Goal: Task Accomplishment & Management: Manage account settings

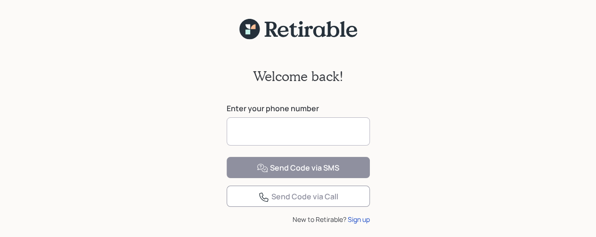
click at [278, 138] on input at bounding box center [298, 131] width 143 height 28
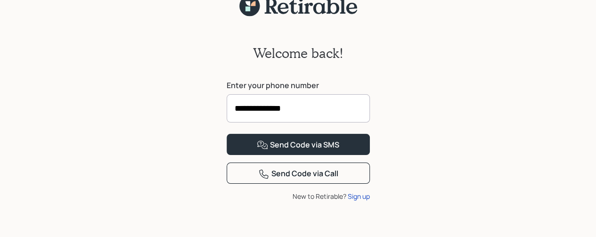
scroll to position [64, 0]
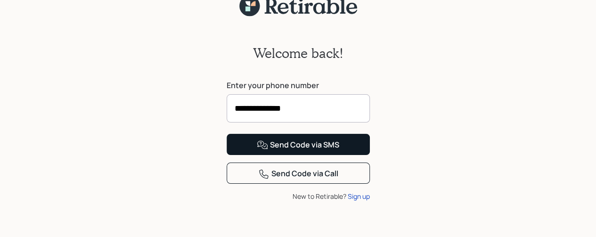
type input "**********"
click at [343, 149] on button "Send Code via SMS" at bounding box center [298, 144] width 143 height 21
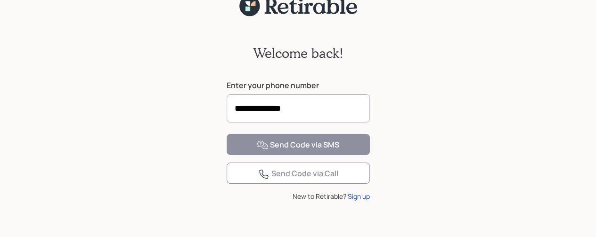
scroll to position [52, 0]
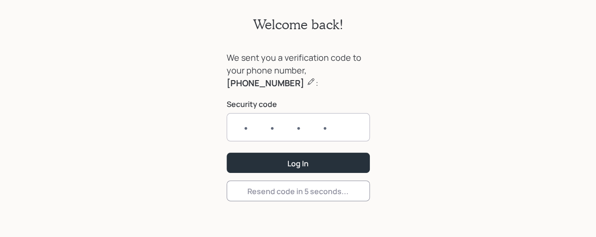
click at [339, 132] on input "text" at bounding box center [298, 127] width 143 height 28
type input "5222"
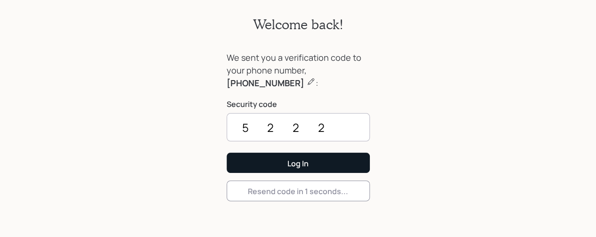
click at [345, 167] on button "Log In" at bounding box center [298, 163] width 143 height 20
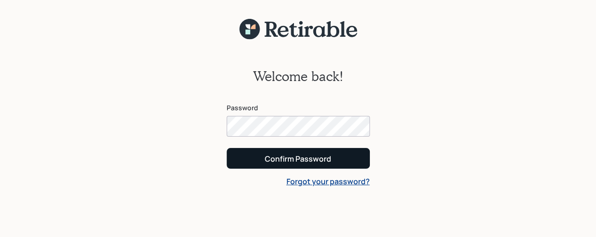
click at [349, 163] on button "Confirm Password" at bounding box center [298, 158] width 143 height 20
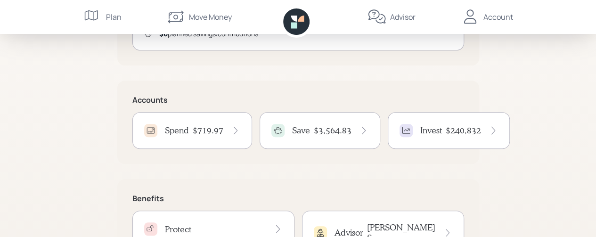
scroll to position [185, 0]
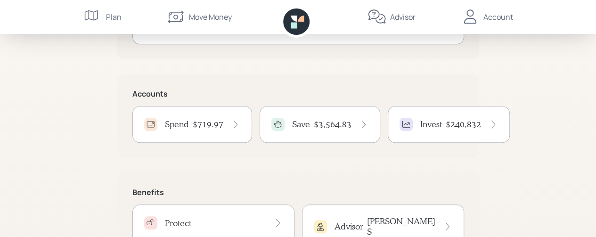
click at [350, 130] on div "Save $3,564.83" at bounding box center [319, 124] width 97 height 13
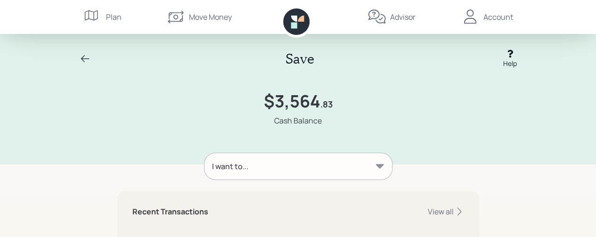
click at [382, 170] on icon at bounding box center [379, 166] width 9 height 9
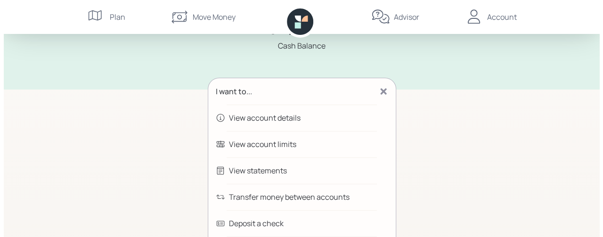
scroll to position [75, 0]
click at [352, 210] on div "Deposit a check" at bounding box center [297, 223] width 187 height 26
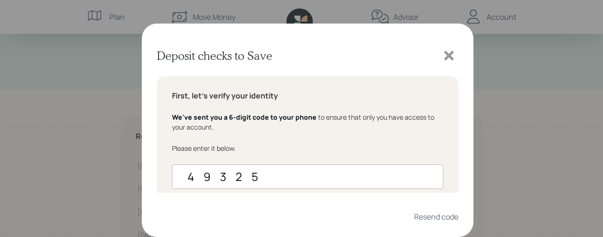
type input "493251"
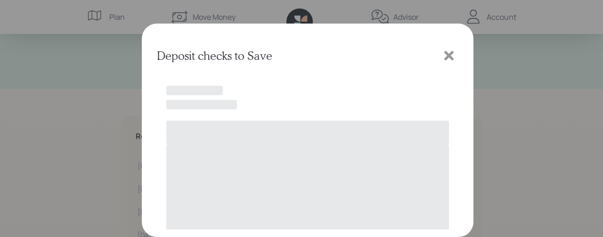
click at [531, 179] on div "Deposit checks to Save" at bounding box center [301, 118] width 603 height 237
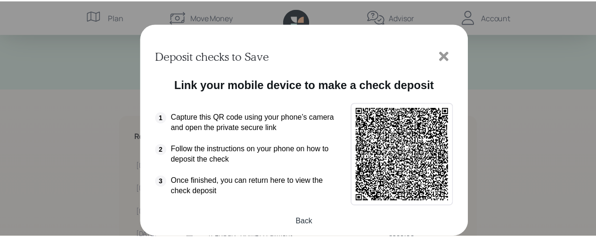
scroll to position [66, 0]
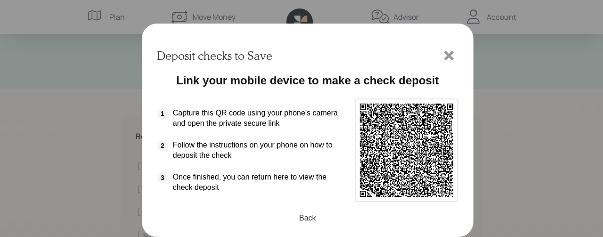
click at [549, 106] on div "Deposit checks to Save" at bounding box center [301, 118] width 603 height 237
click at [455, 60] on icon at bounding box center [449, 56] width 14 height 14
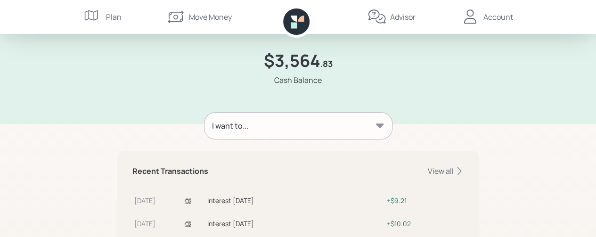
scroll to position [41, 0]
click at [387, 130] on div "I want to..." at bounding box center [297, 126] width 187 height 26
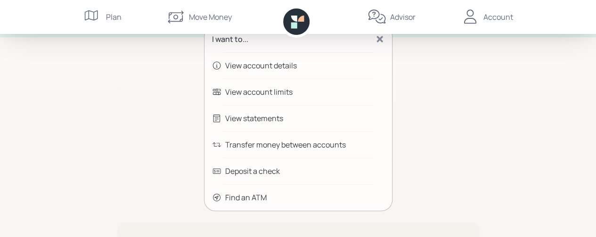
scroll to position [133, 0]
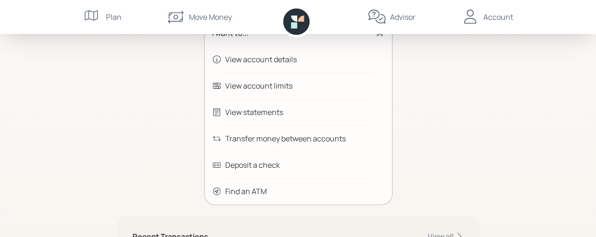
click at [346, 145] on div "Transfer money between accounts" at bounding box center [297, 138] width 187 height 26
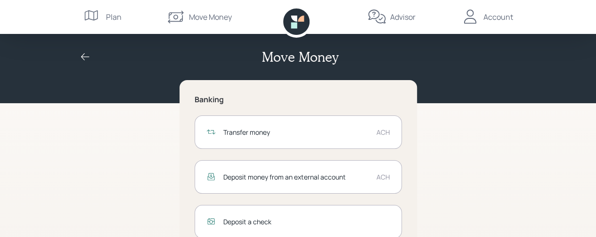
click at [351, 136] on div "Transfer money" at bounding box center [296, 132] width 146 height 10
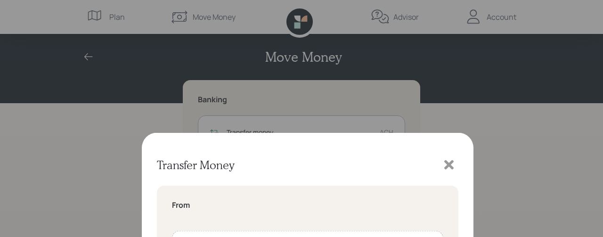
click at [187, 183] on div "Save Account $3,564.83" at bounding box center [307, 178] width 271 height 33
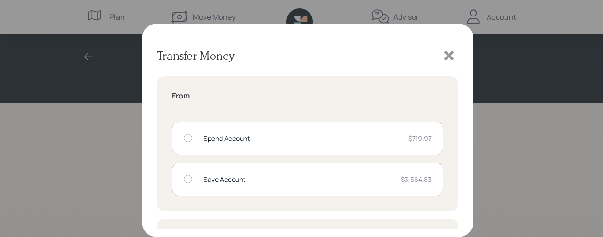
radio input "true"
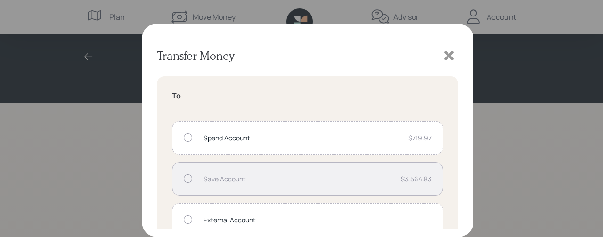
scroll to position [154, 0]
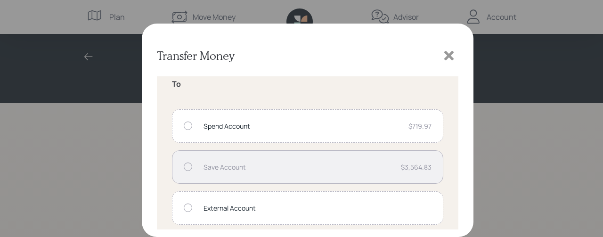
click at [188, 129] on div "Spend Account $719.97" at bounding box center [307, 125] width 271 height 33
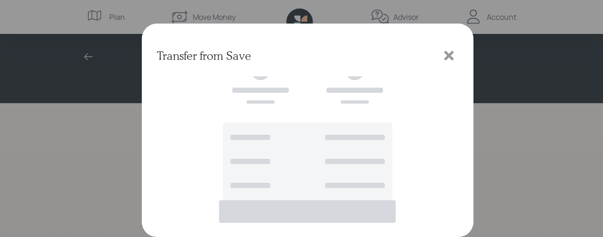
scroll to position [34, 0]
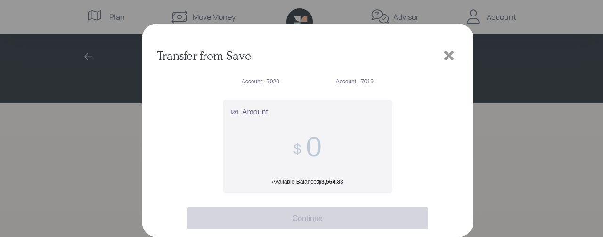
click at [313, 152] on input "Amount Available Balance: $3,564.83" at bounding box center [314, 146] width 16 height 32
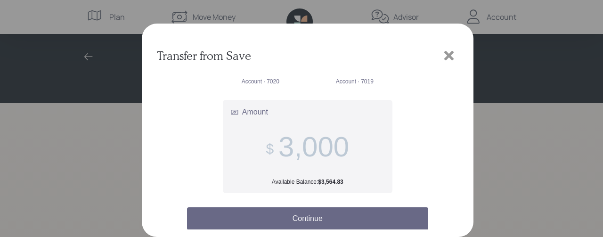
type input "3,000"
click at [350, 220] on button "Continue" at bounding box center [307, 218] width 241 height 23
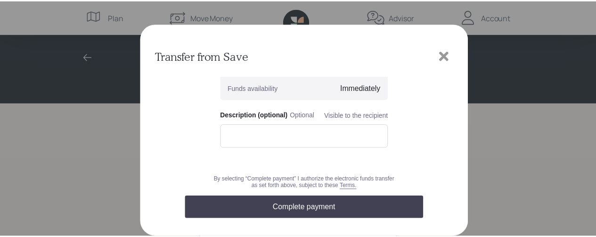
scroll to position [149, 0]
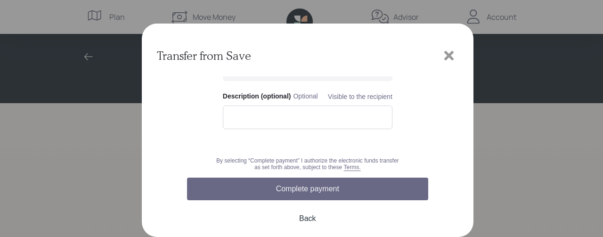
click at [381, 190] on button "Complete payment" at bounding box center [307, 189] width 241 height 23
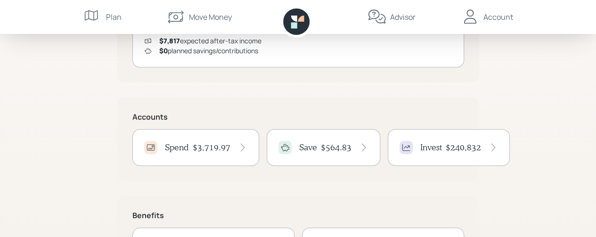
scroll to position [168, 0]
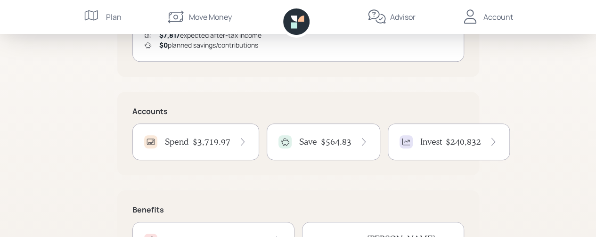
click at [216, 146] on div "Spend $3,719.97" at bounding box center [195, 141] width 103 height 13
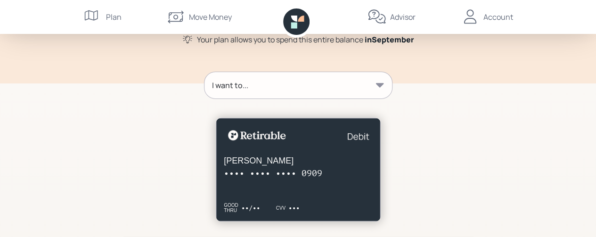
scroll to position [100, 0]
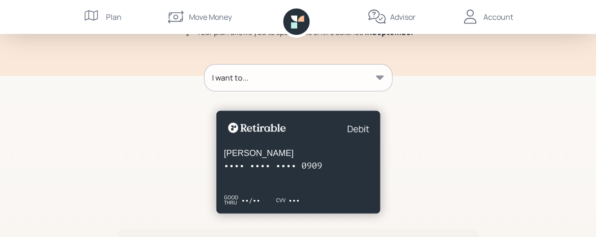
click at [385, 79] on div "I want to..." at bounding box center [297, 78] width 187 height 26
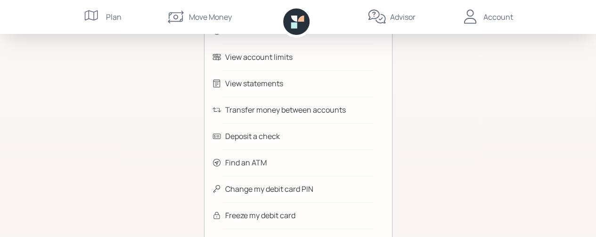
scroll to position [168, 0]
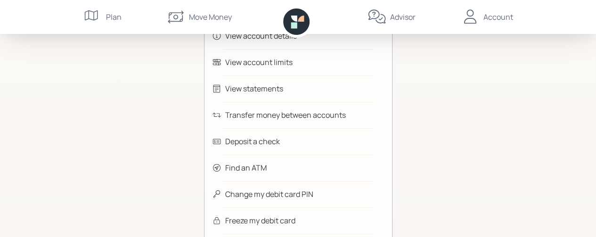
click at [369, 119] on div "Transfer money between accounts" at bounding box center [297, 115] width 187 height 26
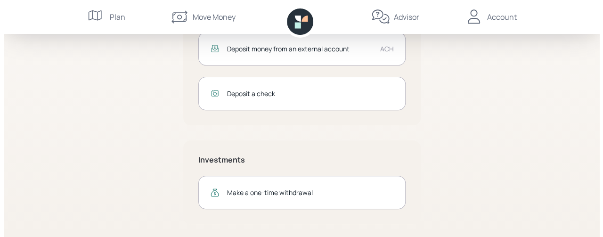
scroll to position [129, 0]
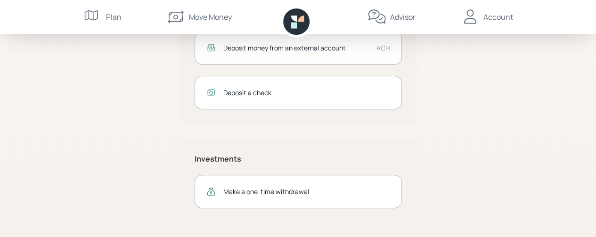
click at [369, 194] on div "Make a one-time withdrawal" at bounding box center [306, 192] width 167 height 10
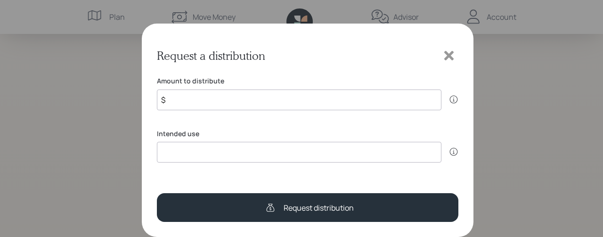
type input "$"
click at [447, 60] on icon at bounding box center [449, 56] width 14 height 14
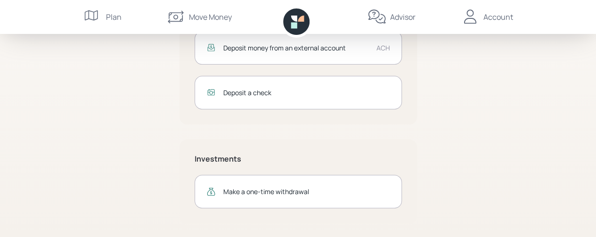
click at [358, 196] on div "Make a one-time withdrawal" at bounding box center [298, 191] width 207 height 33
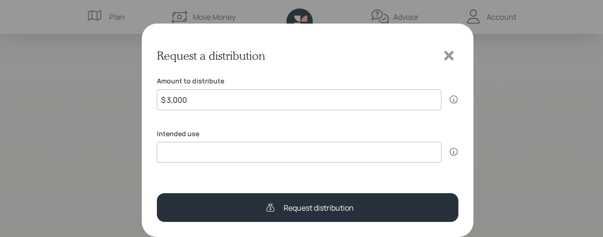
type input "$ 3,000"
click at [257, 156] on input at bounding box center [299, 152] width 284 height 21
type input "taxes"
click at [462, 121] on div "Request a distribution Amount to distribute $ 3,000 Your advisor may reach out …" at bounding box center [308, 130] width 332 height 213
click at [460, 164] on div "Request a distribution Amount to distribute $ 3,000 Your advisor may reach out …" at bounding box center [308, 130] width 332 height 213
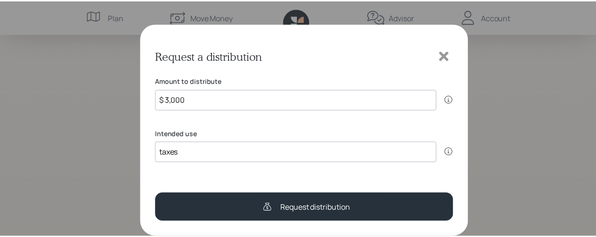
scroll to position [60, 0]
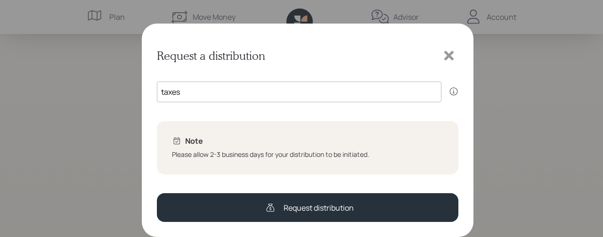
click at [454, 63] on div at bounding box center [448, 55] width 19 height 19
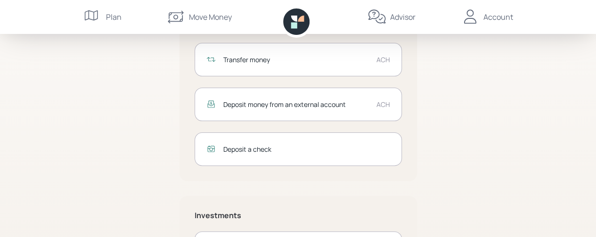
scroll to position [0, 0]
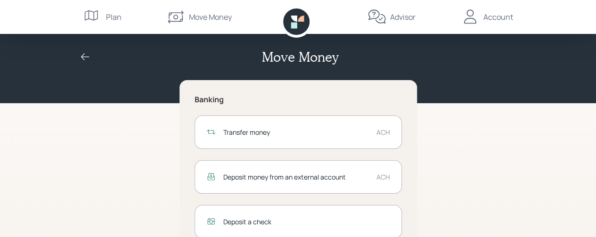
click at [498, 15] on div "Account" at bounding box center [498, 16] width 30 height 11
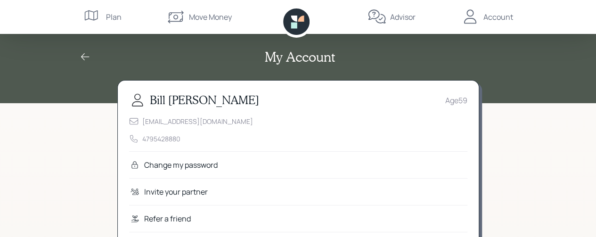
click at [101, 25] on icon at bounding box center [92, 17] width 19 height 19
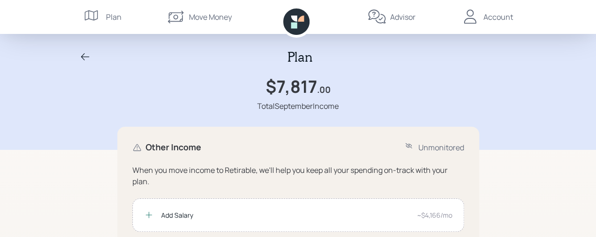
click at [211, 22] on div "Move Money" at bounding box center [210, 16] width 43 height 11
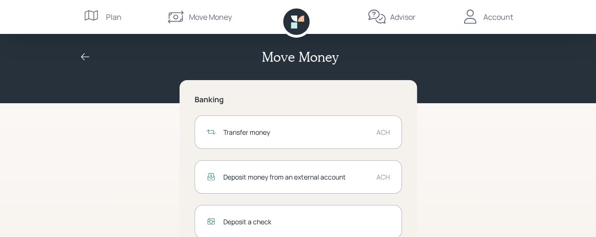
click at [509, 17] on div "Account" at bounding box center [498, 16] width 30 height 11
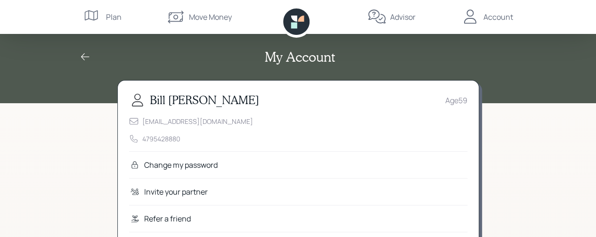
click at [296, 25] on icon at bounding box center [294, 25] width 6 height 6
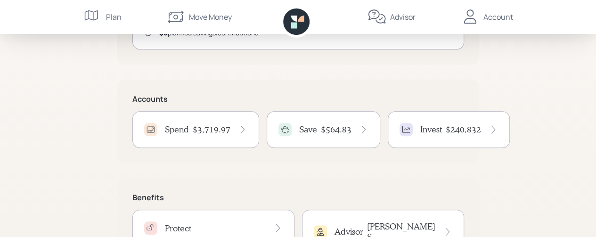
click at [520, 109] on div "Good Afternoon , [PERSON_NAME] You are on‑track! Monthly Overview [DATE] Plan $…" at bounding box center [298, 57] width 596 height 474
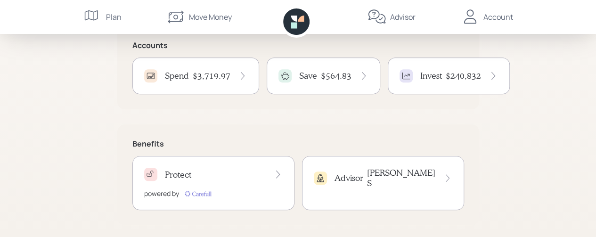
scroll to position [236, 0]
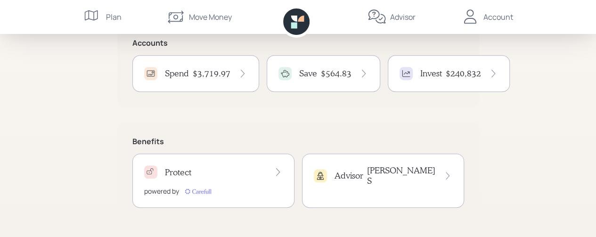
click at [480, 101] on div "Good Afternoon , [PERSON_NAME] You are on‑track! Monthly Overview [DATE] Plan $…" at bounding box center [298, 1] width 596 height 474
click at [248, 72] on div "Spend $3,719.97" at bounding box center [195, 73] width 127 height 37
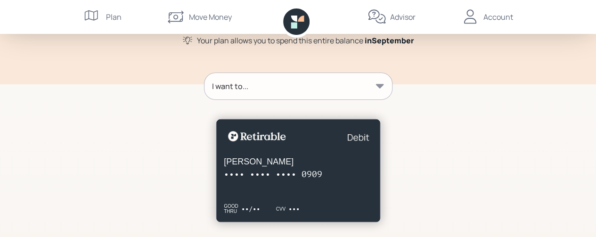
scroll to position [99, 0]
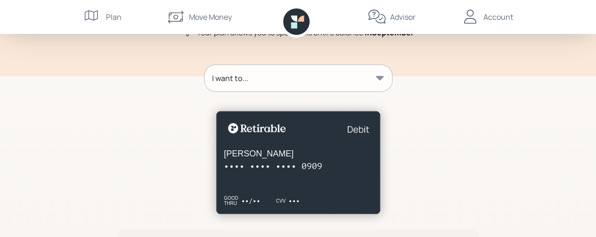
click at [383, 81] on icon at bounding box center [379, 77] width 9 height 9
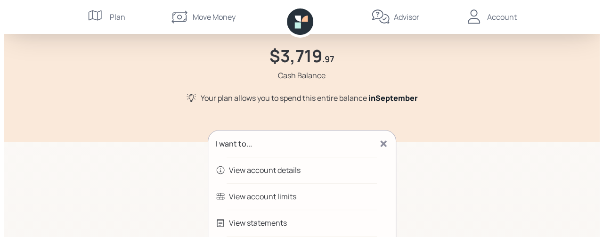
scroll to position [0, 0]
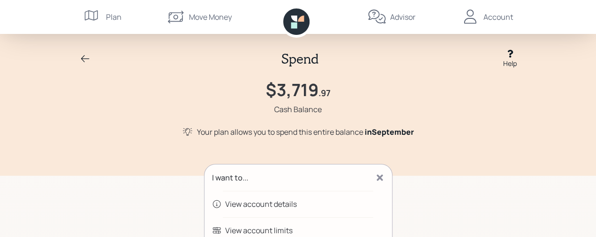
click at [513, 63] on div "Help" at bounding box center [510, 63] width 14 height 10
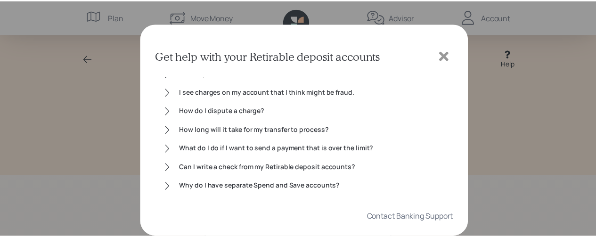
scroll to position [75, 0]
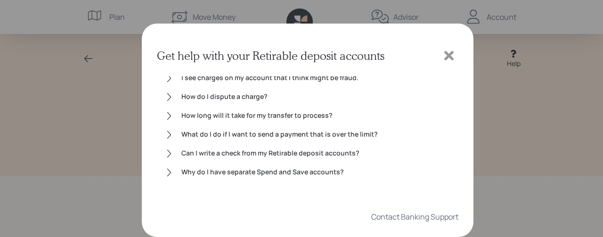
click at [326, 139] on div "What do I do if I want to send a payment that is over the limit?" at bounding box center [315, 134] width 269 height 11
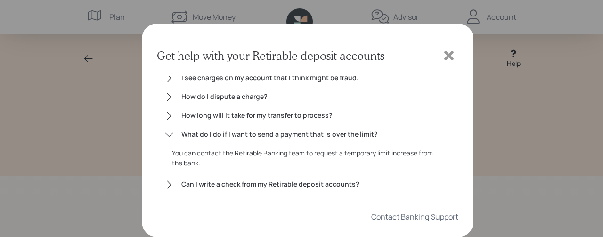
click at [451, 61] on icon at bounding box center [449, 56] width 14 height 14
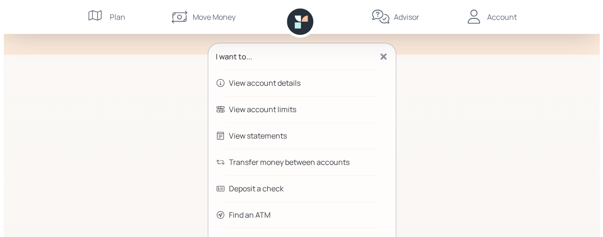
scroll to position [121, 0]
click at [349, 92] on div "View account details" at bounding box center [297, 83] width 187 height 26
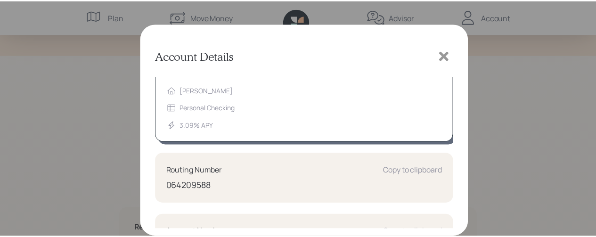
scroll to position [0, 0]
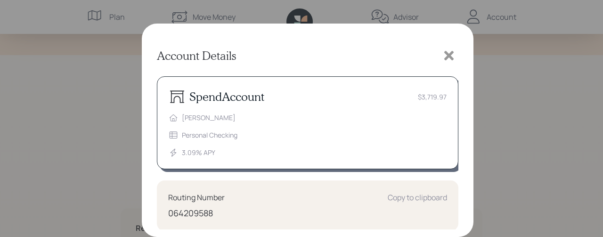
click at [451, 64] on div at bounding box center [448, 55] width 19 height 19
